Goal: Register for event/course

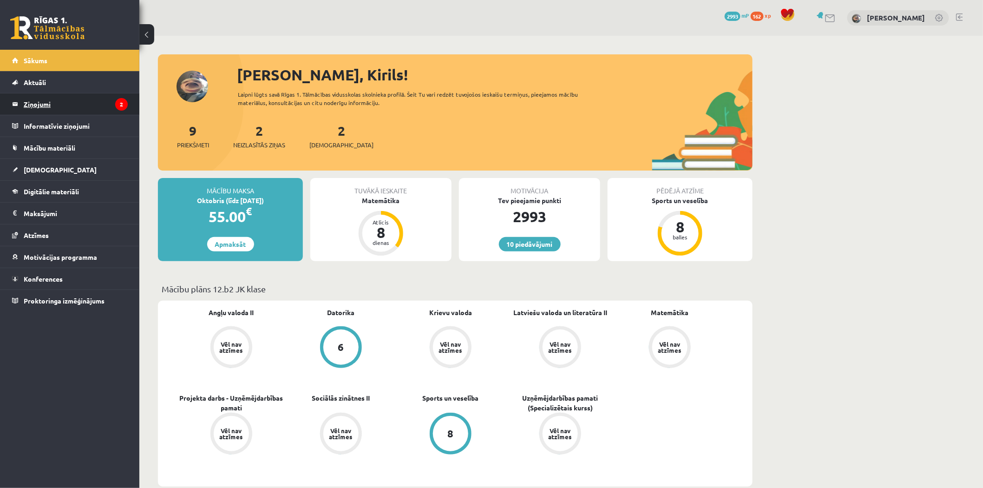
click at [50, 106] on legend "Ziņojumi 2" at bounding box center [76, 103] width 104 height 21
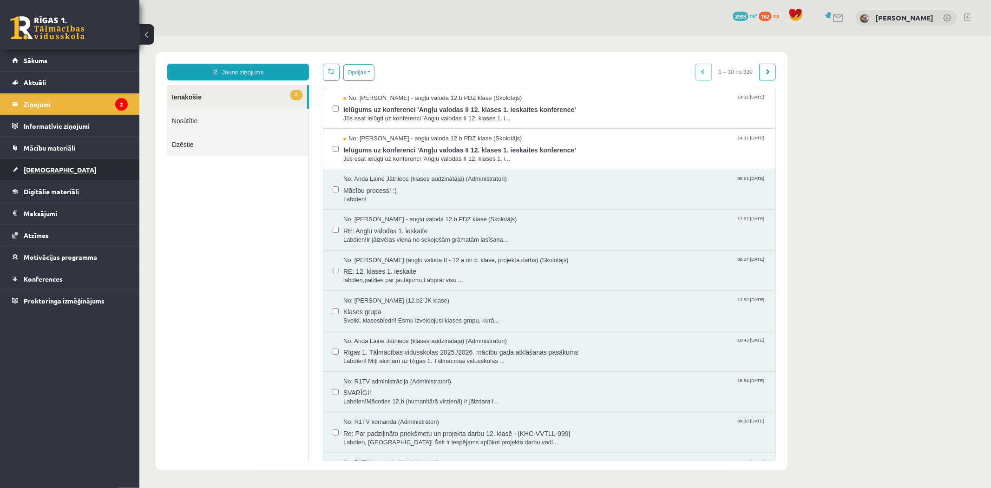
click at [91, 170] on link "[DEMOGRAPHIC_DATA]" at bounding box center [70, 169] width 116 height 21
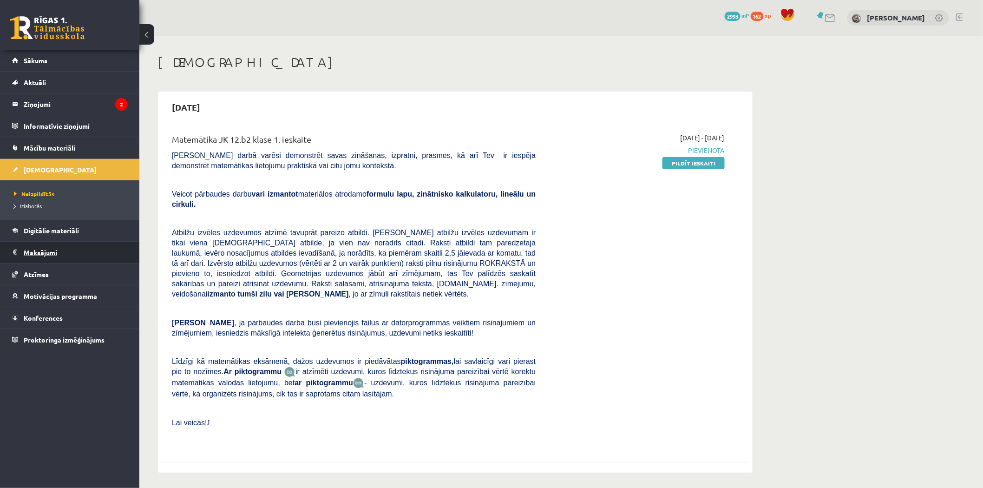
click at [88, 250] on legend "Maksājumi 0" at bounding box center [76, 252] width 104 height 21
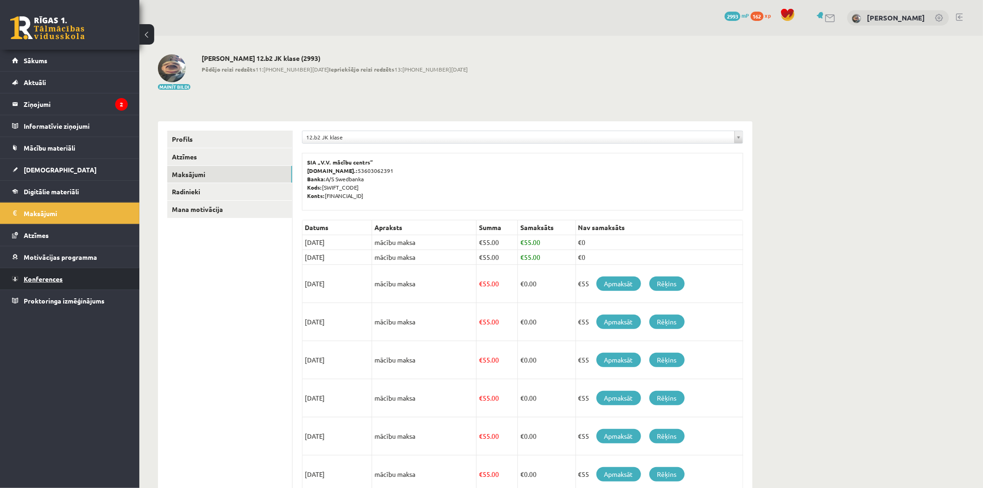
click at [83, 276] on link "Konferences" at bounding box center [70, 278] width 116 height 21
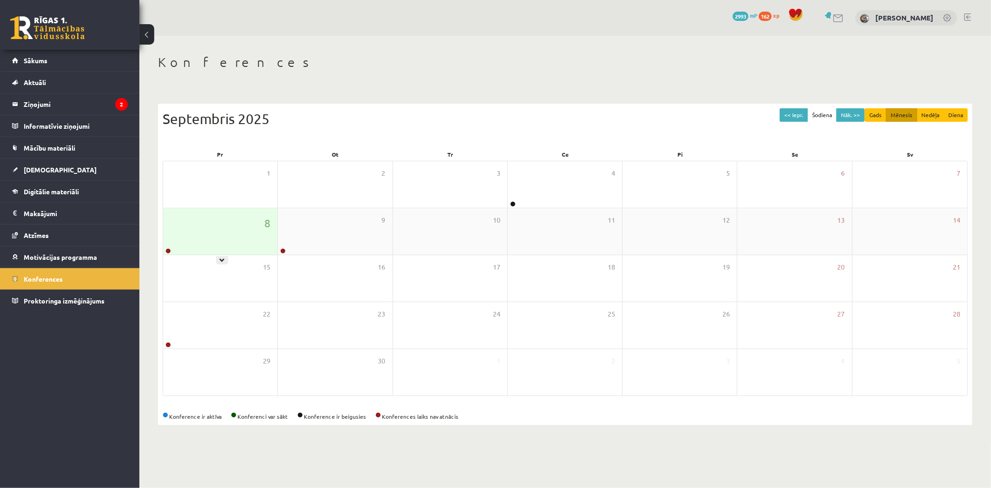
click at [165, 249] on div at bounding box center [167, 251] width 9 height 7
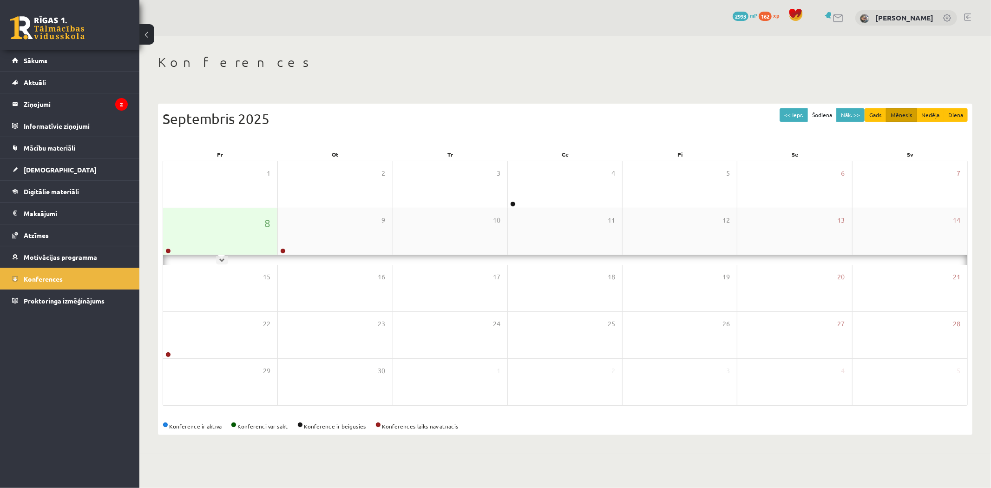
click at [169, 249] on link at bounding box center [168, 251] width 6 height 6
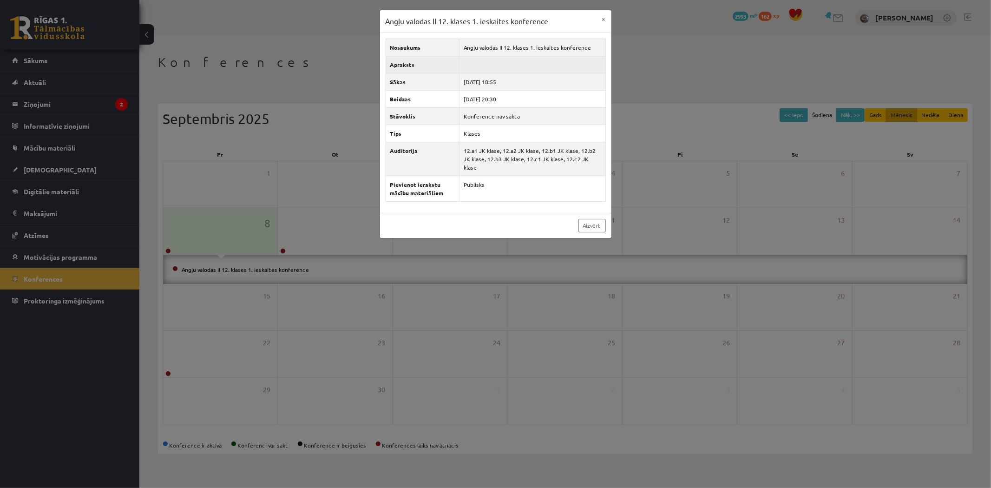
click at [513, 63] on td at bounding box center [533, 64] width 146 height 17
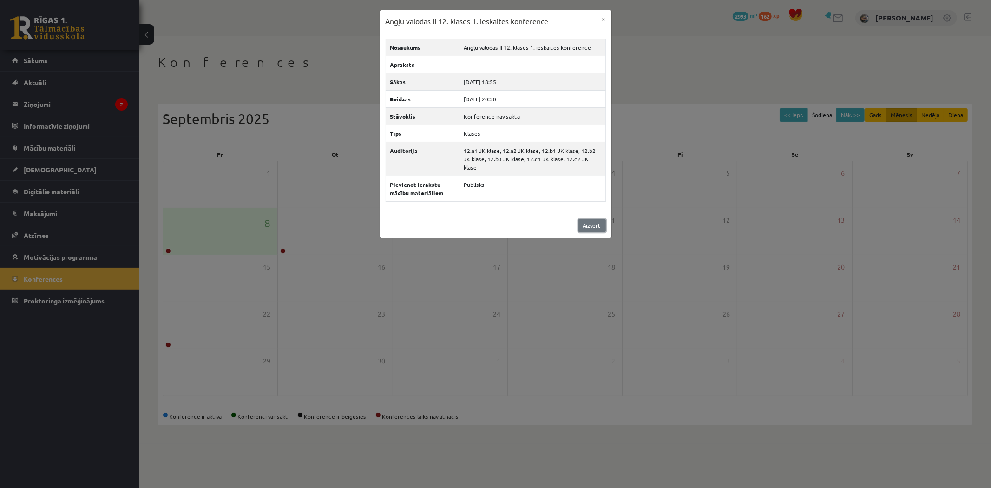
click at [591, 219] on link "Aizvērt" at bounding box center [592, 225] width 27 height 13
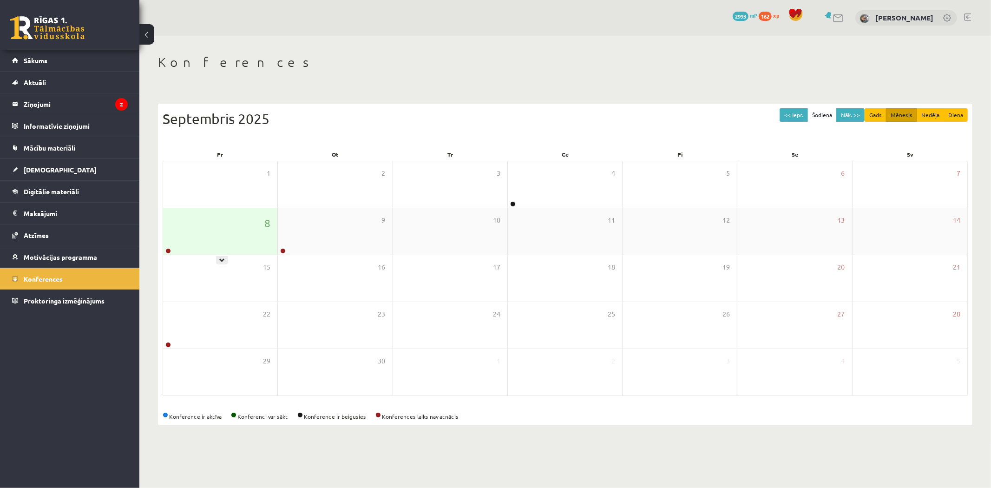
click at [217, 228] on div "8" at bounding box center [220, 231] width 114 height 46
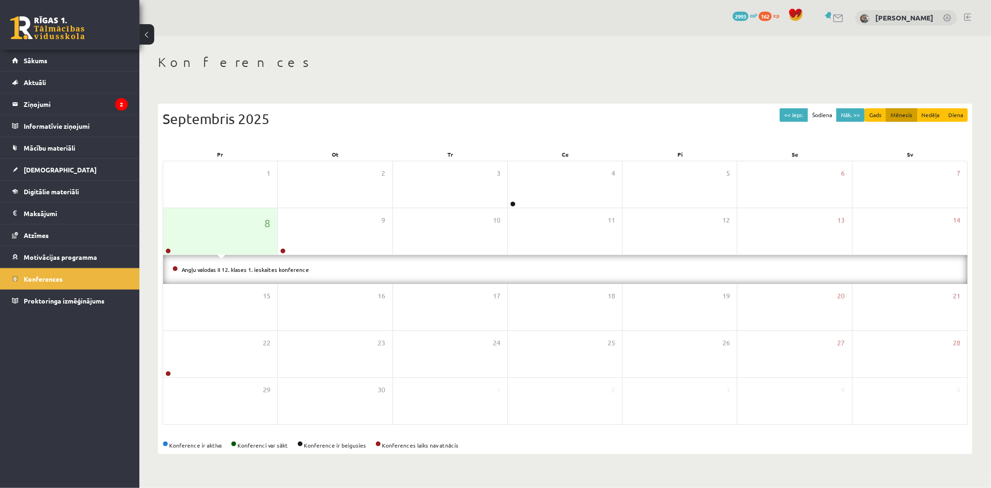
click at [198, 272] on li "Angļu valodas II 12. klases 1. ieskaites konference" at bounding box center [565, 269] width 786 height 10
click at [200, 269] on link "Angļu valodas II 12. klases 1. ieskaites konference" at bounding box center [245, 269] width 127 height 7
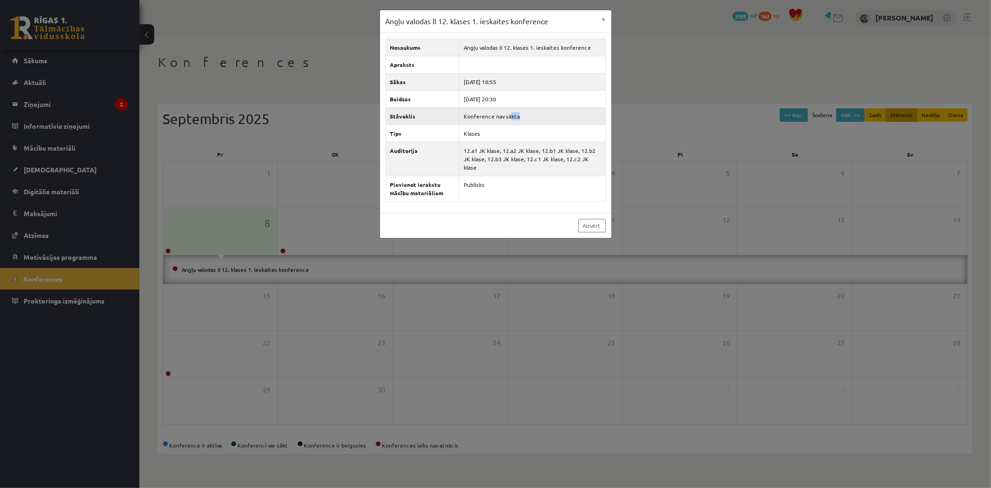
drag, startPoint x: 528, startPoint y: 113, endPoint x: 508, endPoint y: 112, distance: 19.6
click at [508, 112] on td "Konference nav sākta" at bounding box center [533, 115] width 146 height 17
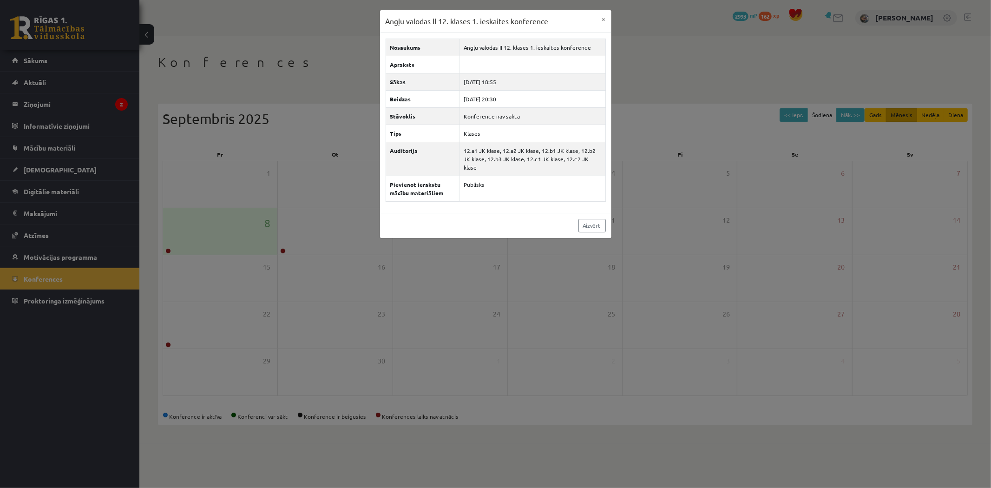
click at [82, 110] on div "Angļu valodas II 12. klases 1. ieskaites konference × Nosaukums Angļu valodas I…" at bounding box center [495, 244] width 991 height 488
click at [606, 16] on button "×" at bounding box center [604, 19] width 15 height 18
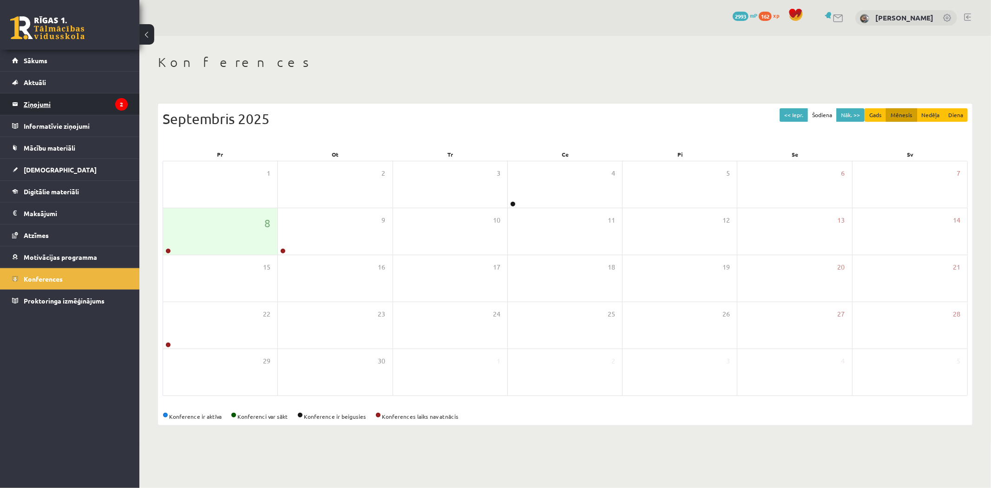
click at [49, 95] on legend "Ziņojumi 2" at bounding box center [76, 103] width 104 height 21
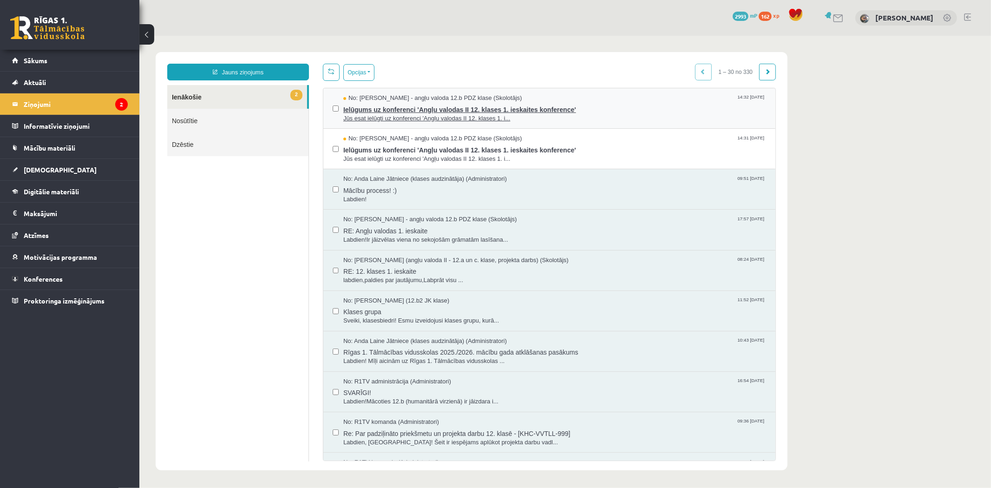
click at [437, 103] on span "Ielūgums uz konferenci 'Angļu valodas II 12. klases 1. ieskaites konference'" at bounding box center [554, 108] width 423 height 12
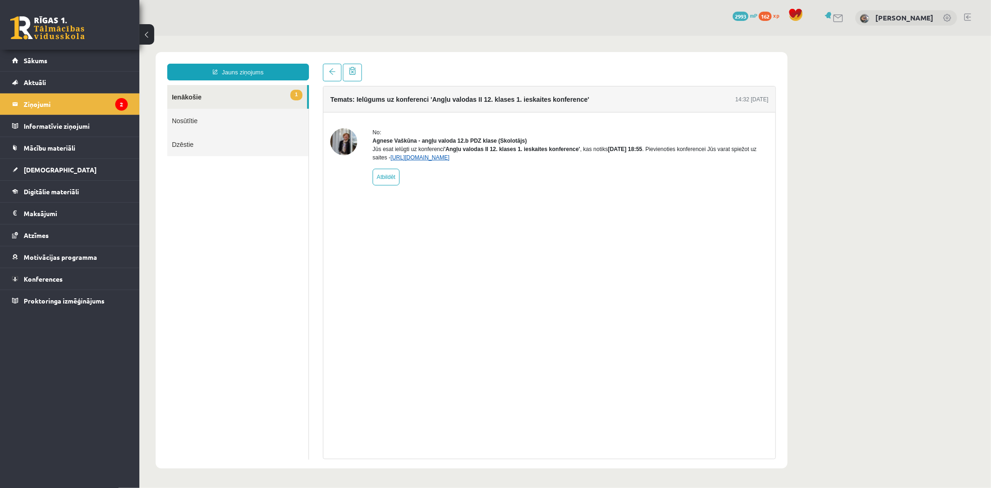
click at [426, 160] on link "https://eskola.r1tv.lv/conferences/4774/join" at bounding box center [419, 157] width 59 height 7
click at [328, 68] on link at bounding box center [332, 72] width 19 height 18
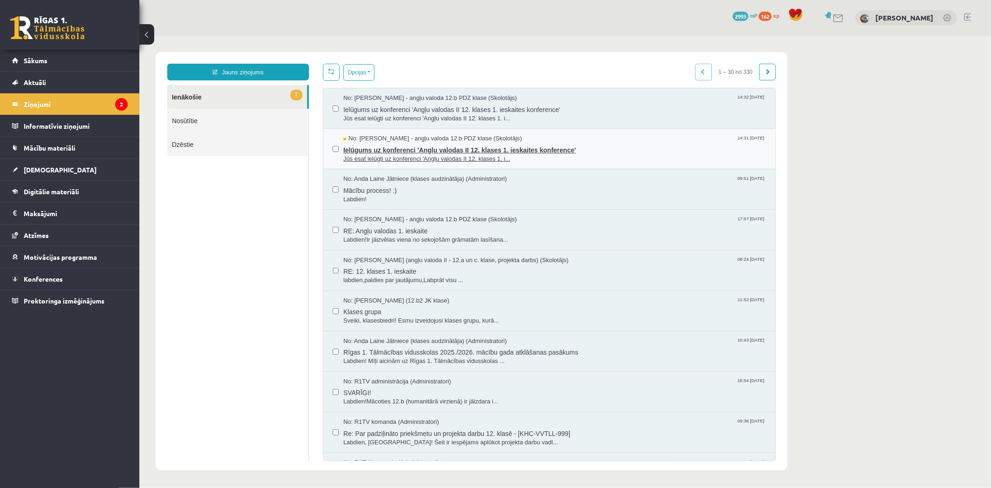
click at [407, 145] on span "Ielūgums uz konferenci 'Angļu valodas II 12. klases 1. ieskaites konference'" at bounding box center [554, 149] width 423 height 12
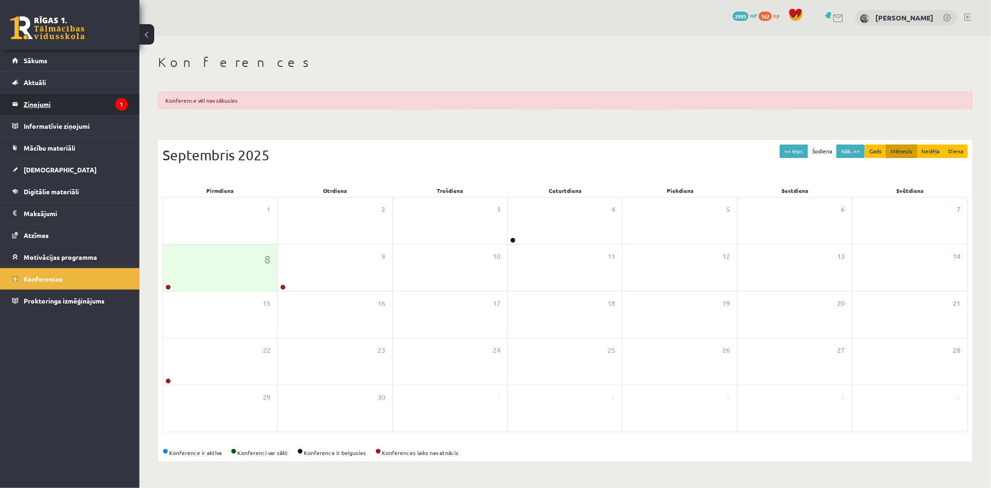
click at [123, 107] on icon "1" at bounding box center [121, 104] width 13 height 13
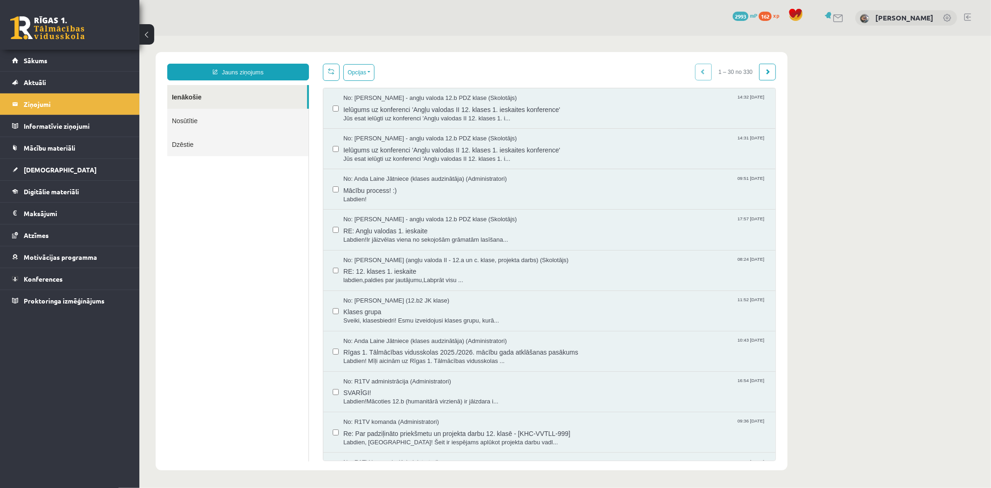
click at [70, 21] on link at bounding box center [47, 27] width 74 height 23
